Goal: Task Accomplishment & Management: Use online tool/utility

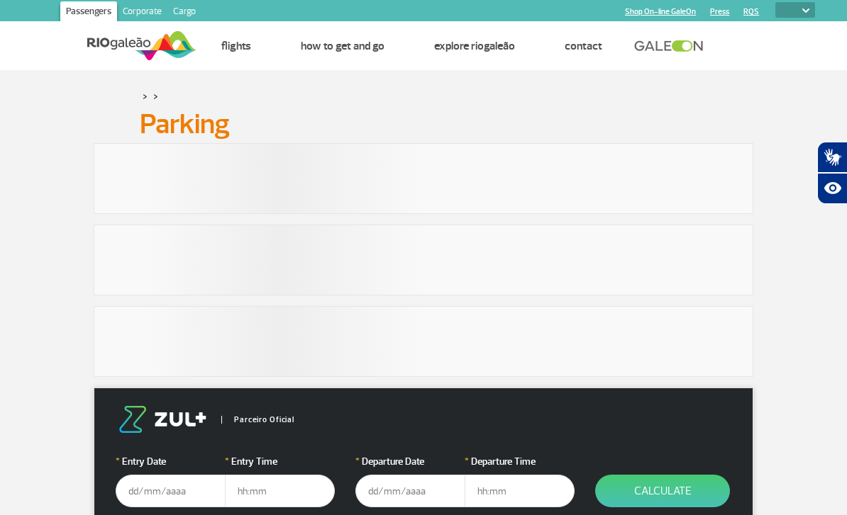
select select
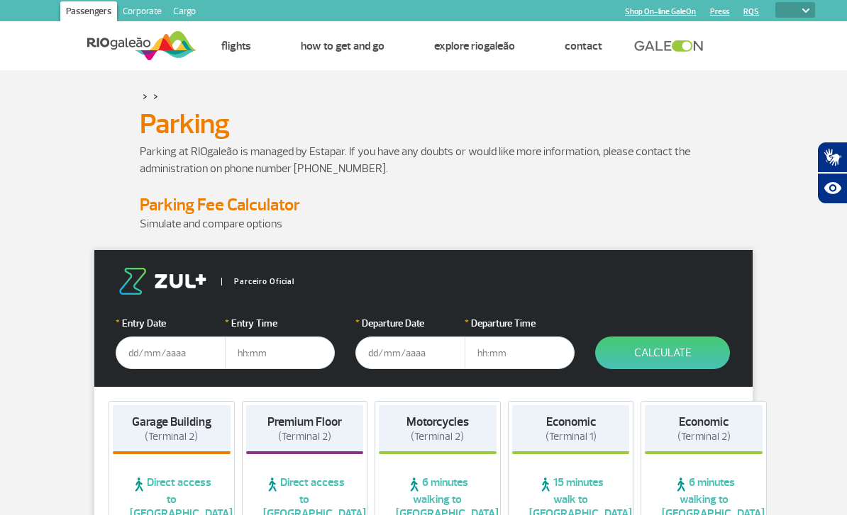
click at [183, 353] on input "text" at bounding box center [171, 353] width 110 height 33
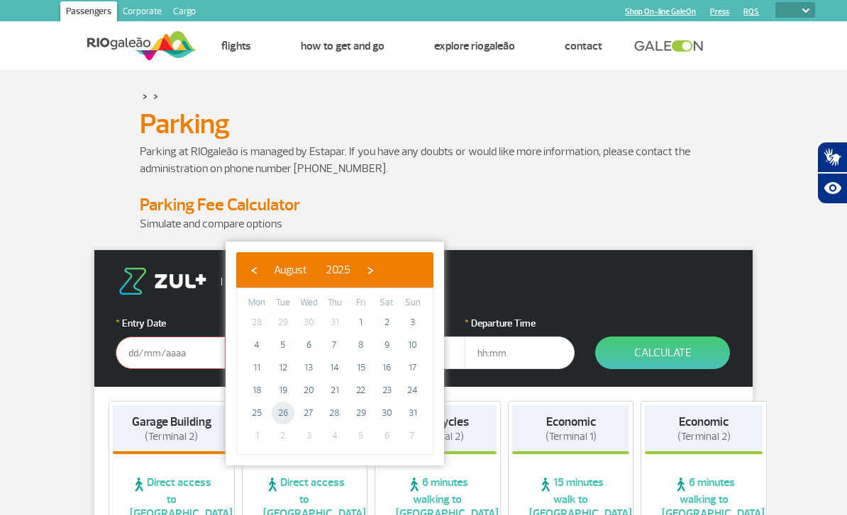
click at [282, 411] on span "26" at bounding box center [283, 413] width 23 height 23
type input "[DATE]"
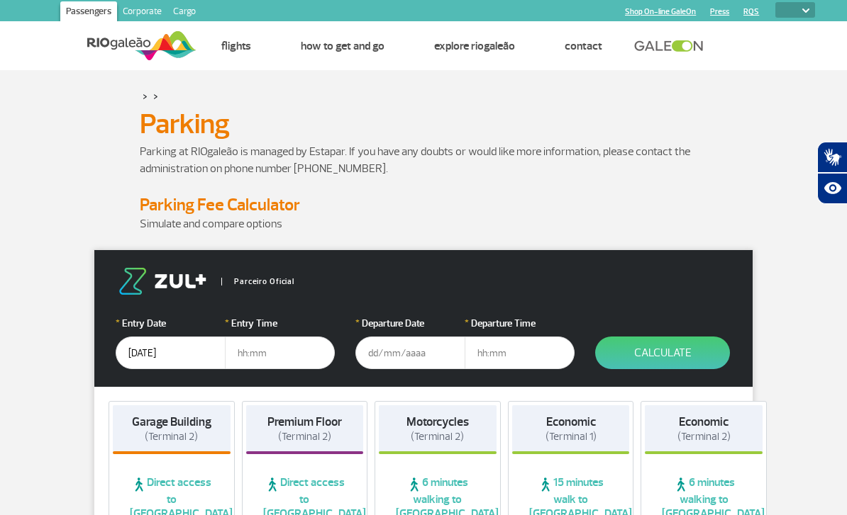
click at [286, 360] on input "text" at bounding box center [280, 353] width 110 height 33
click at [286, 363] on input "text" at bounding box center [280, 353] width 110 height 33
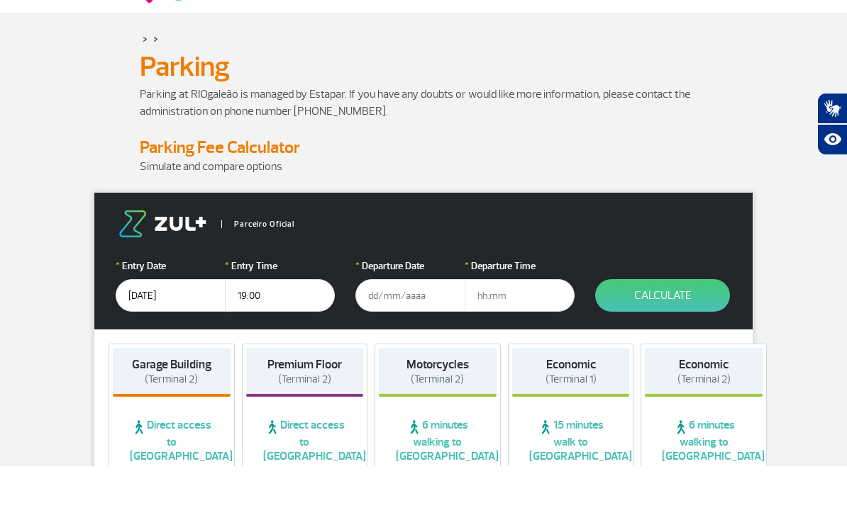
scroll to position [11, 0]
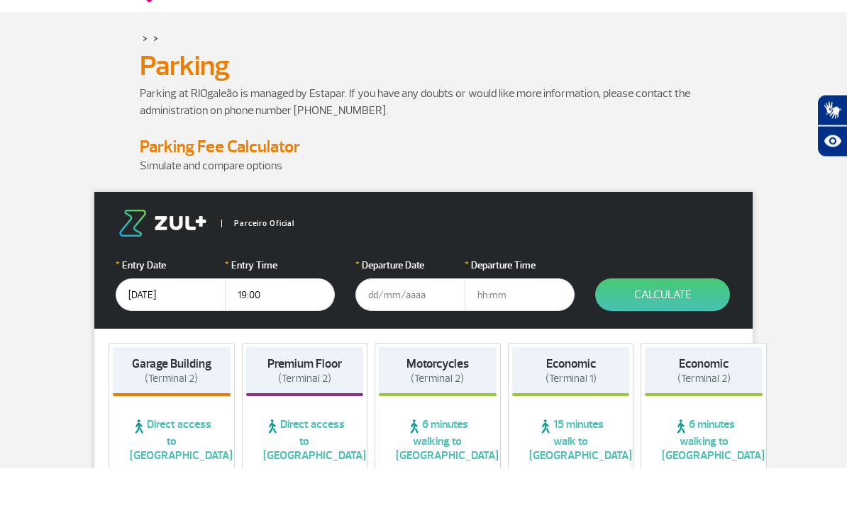
type input "19:00"
click at [408, 326] on input "text" at bounding box center [410, 342] width 110 height 33
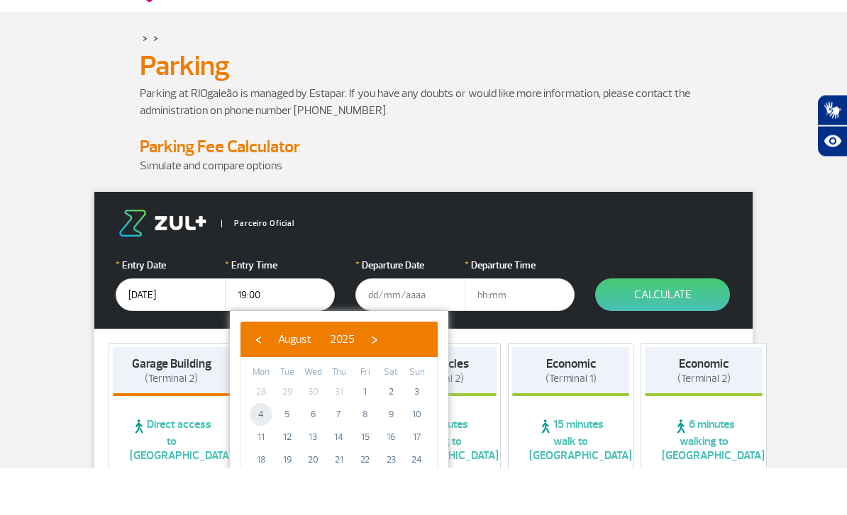
click at [259, 451] on span "4" at bounding box center [261, 462] width 23 height 23
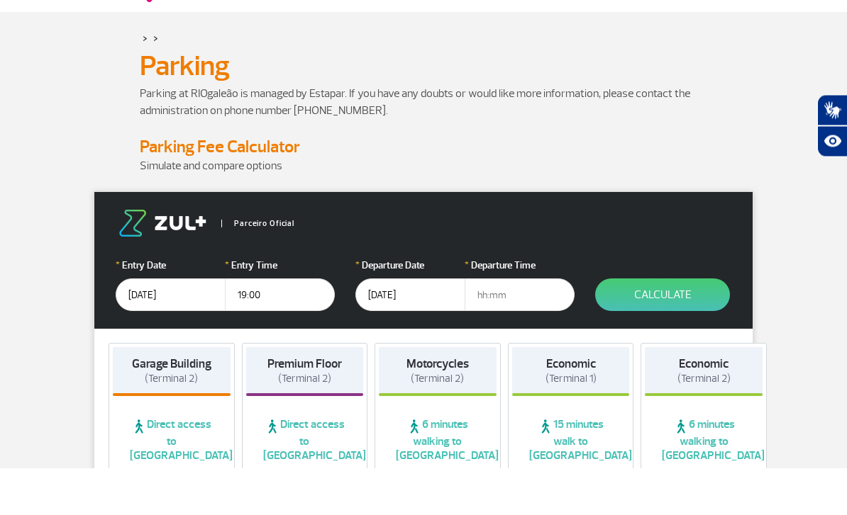
scroll to position [58, 0]
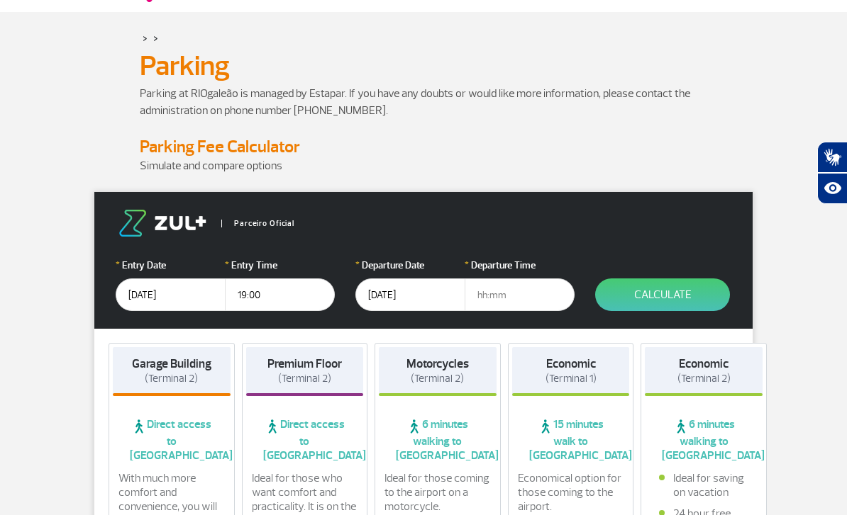
click at [401, 296] on input "[DATE]" at bounding box center [410, 295] width 110 height 33
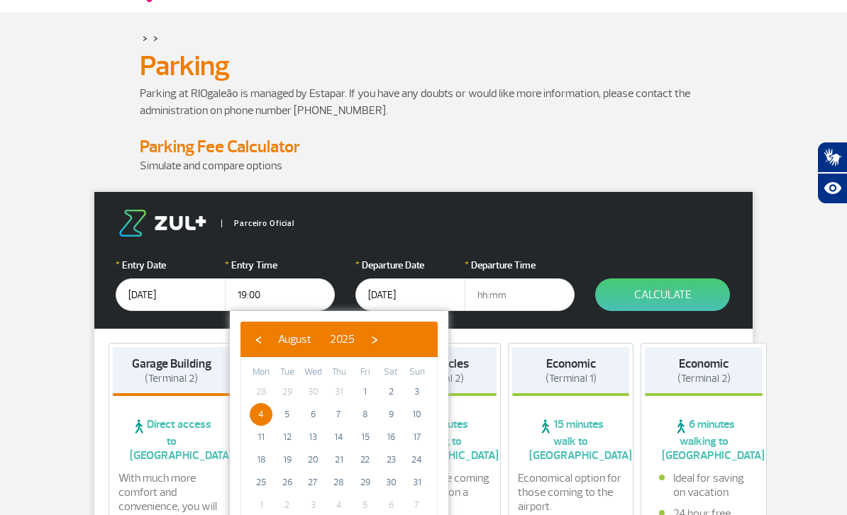
scroll to position [57, 0]
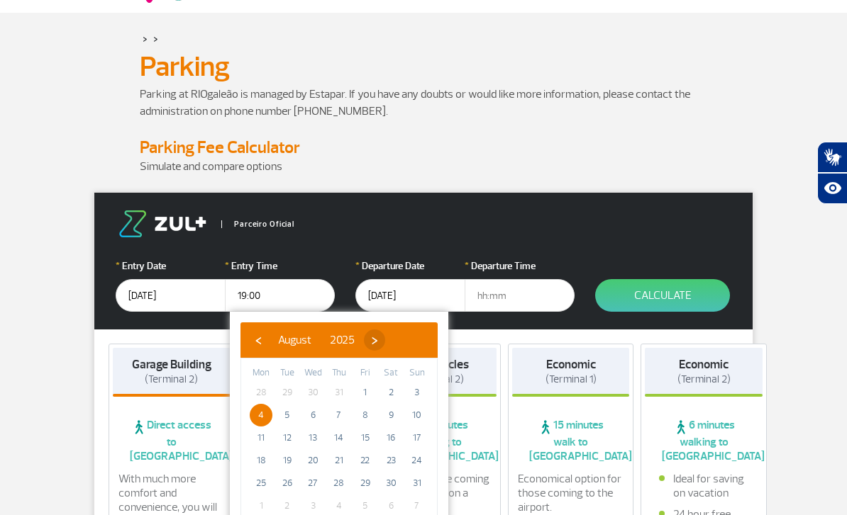
click at [385, 341] on span "›" at bounding box center [374, 340] width 21 height 21
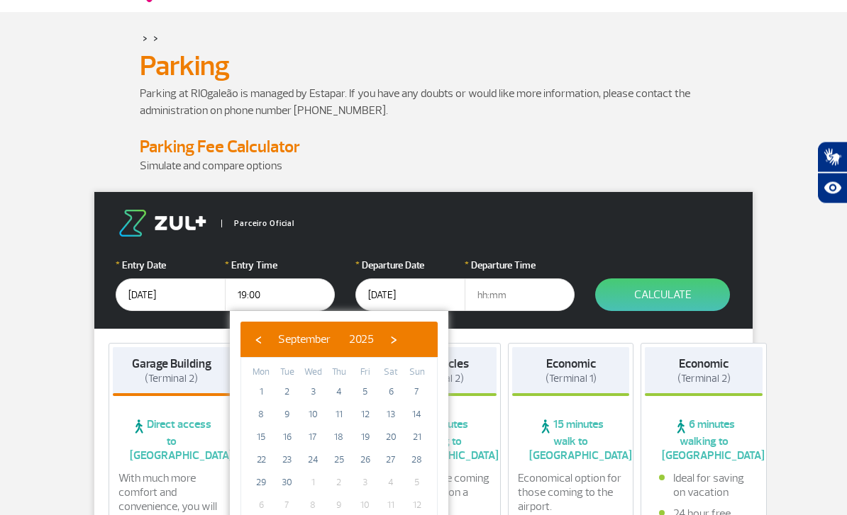
scroll to position [58, 0]
click at [345, 388] on span "4" at bounding box center [339, 392] width 23 height 23
type input "[DATE]"
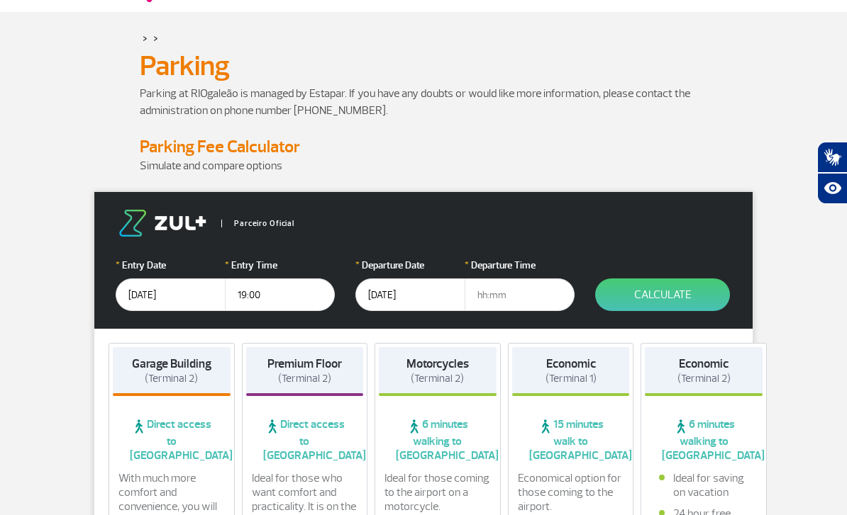
click at [508, 305] on input "text" at bounding box center [519, 295] width 110 height 33
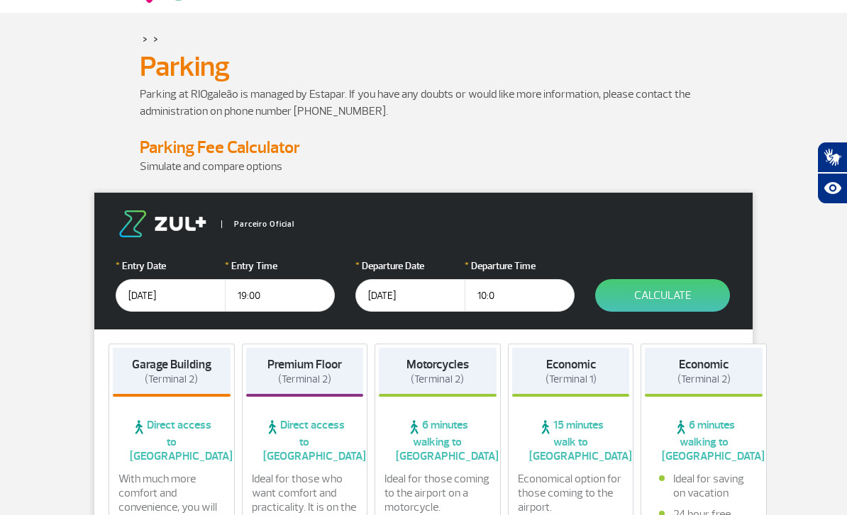
type input "10:00"
click at [657, 309] on button "Calculate" at bounding box center [662, 295] width 135 height 33
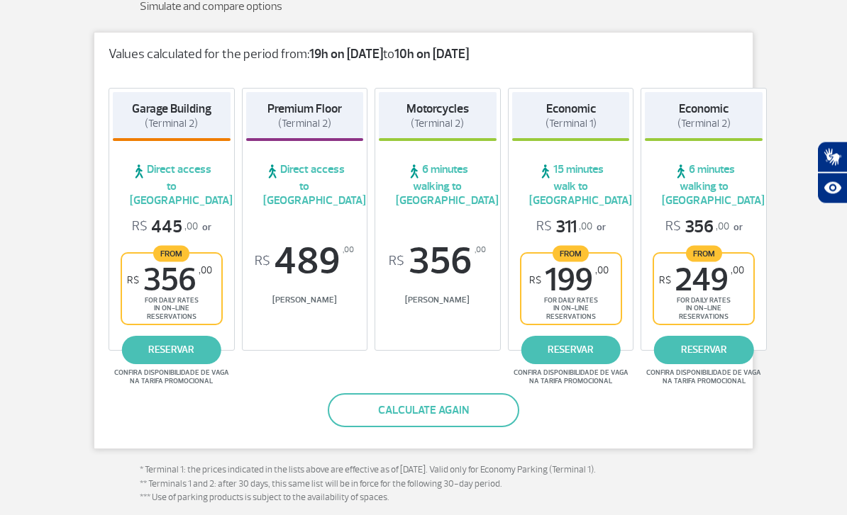
scroll to position [213, 0]
